Goal: Task Accomplishment & Management: Use online tool/utility

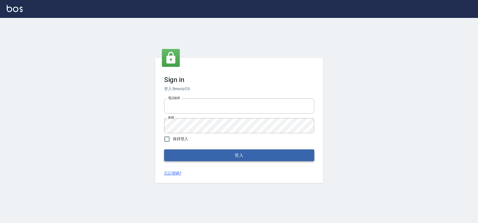
type input "033323173"
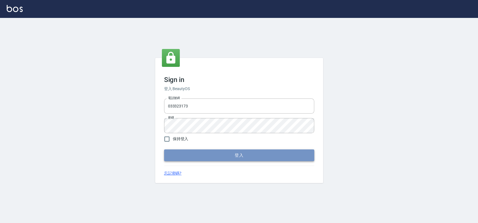
click at [199, 157] on button "登入" at bounding box center [239, 156] width 150 height 12
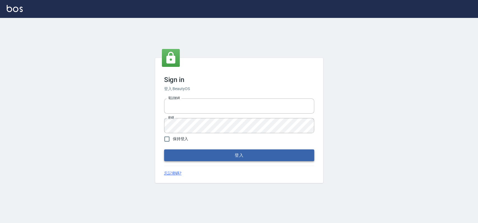
type input "033323173"
click at [246, 156] on button "登入" at bounding box center [239, 156] width 150 height 12
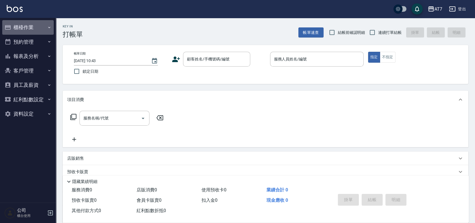
click at [27, 27] on button "櫃檯作業" at bounding box center [28, 27] width 52 height 15
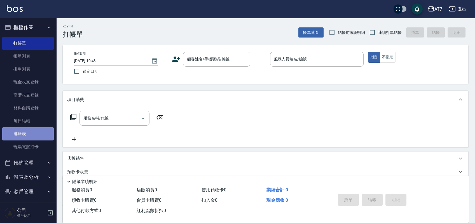
click at [34, 136] on link "排班表" at bounding box center [28, 133] width 52 height 13
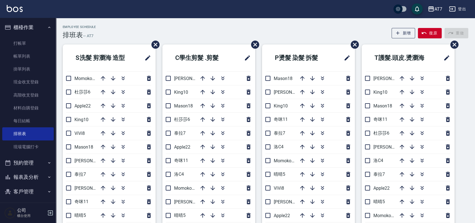
scroll to position [37, 0]
